Goal: Task Accomplishment & Management: Use online tool/utility

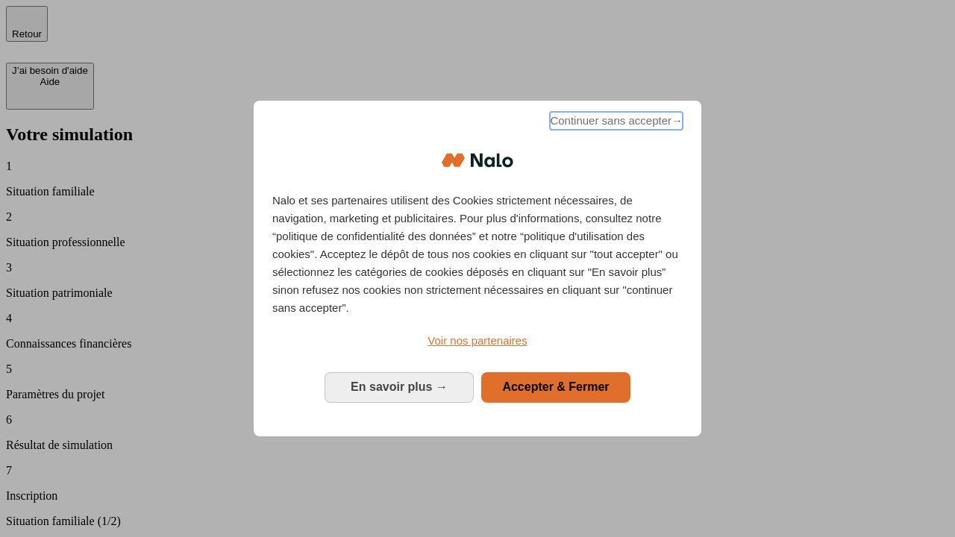
click at [615, 123] on span "Continuer sans accepter →" at bounding box center [616, 121] width 133 height 18
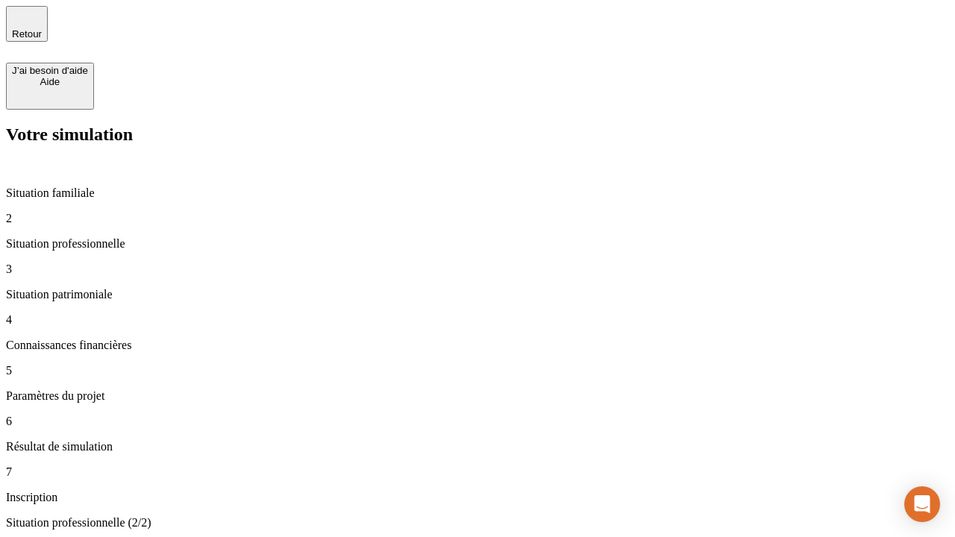
type input "30 000"
type input "1 000"
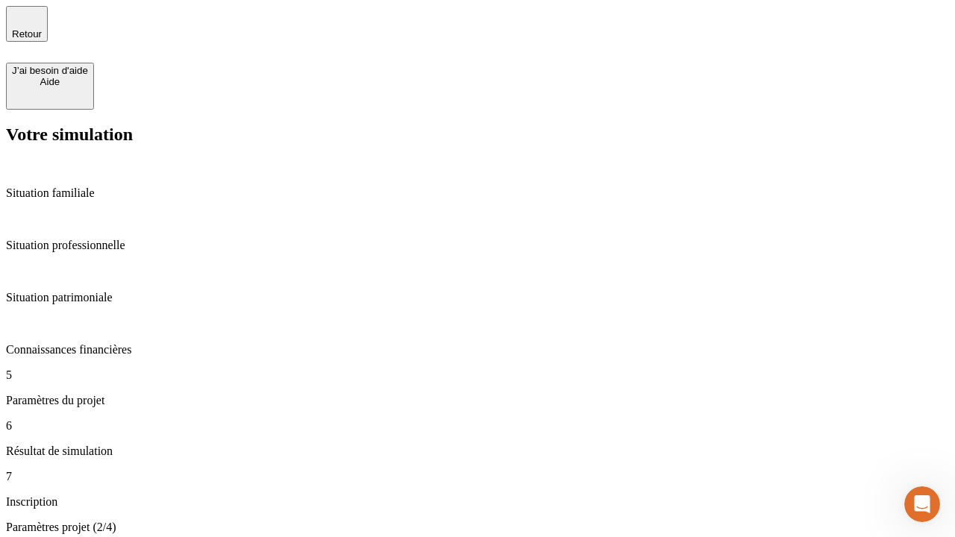
type input "65"
type input "5 000"
type input "640"
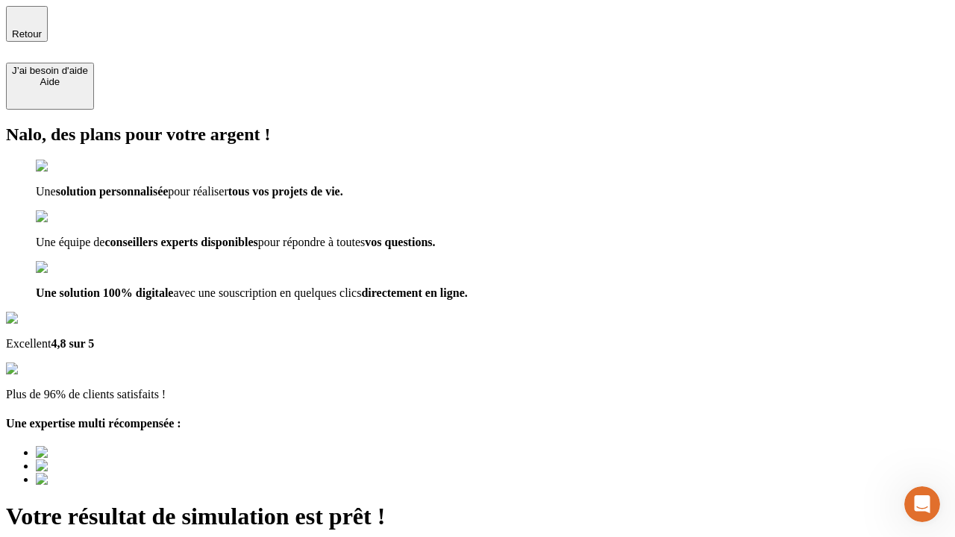
type input "[EMAIL_ADDRESS][DOMAIN_NAME]"
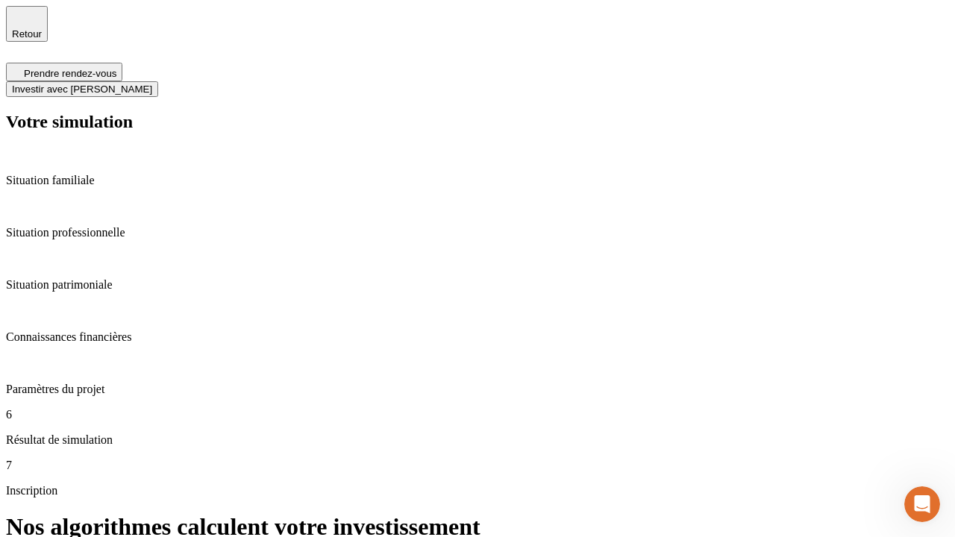
scroll to position [6, 0]
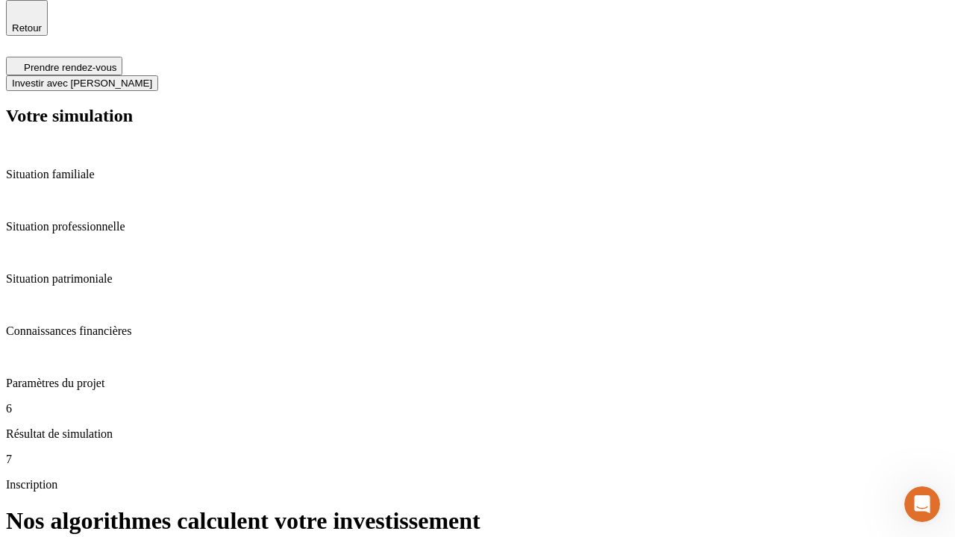
click at [152, 78] on span "Investir avec [PERSON_NAME]" at bounding box center [82, 83] width 140 height 11
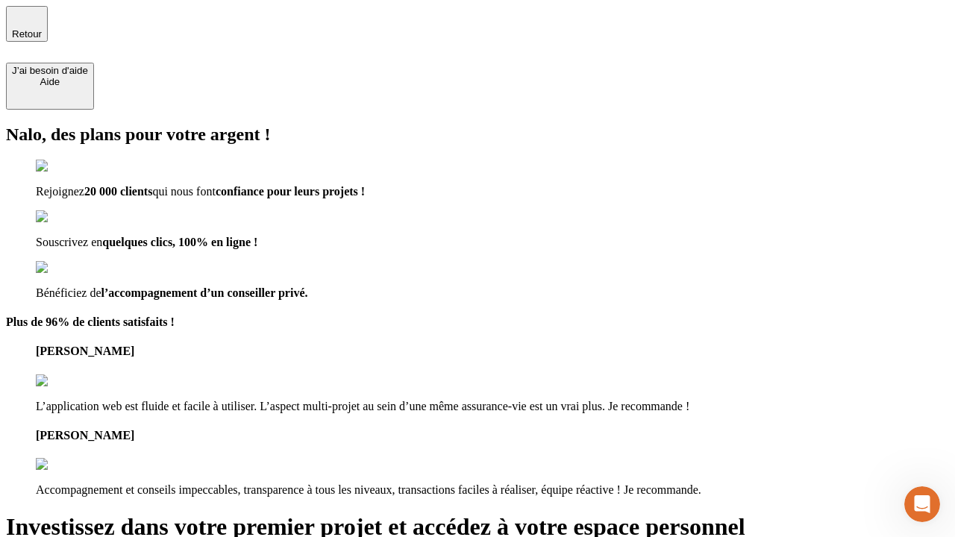
type input "[PERSON_NAME][EMAIL_ADDRESS][DOMAIN_NAME]"
